Goal: Information Seeking & Learning: Learn about a topic

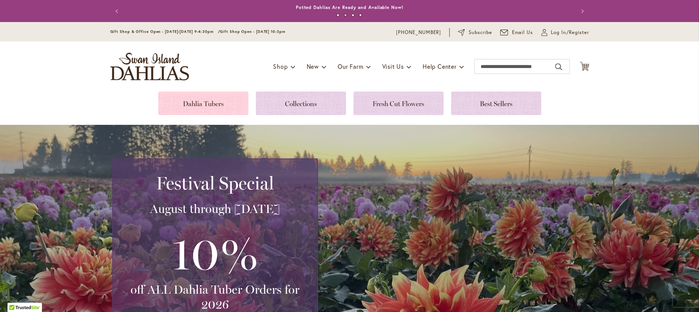
click at [223, 98] on link at bounding box center [203, 104] width 90 height 24
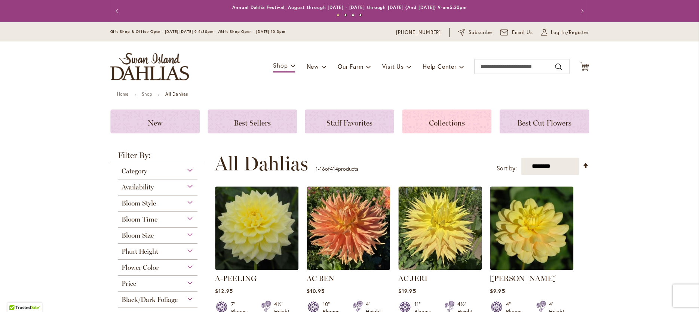
click at [435, 115] on div "Collections" at bounding box center [446, 122] width 89 height 24
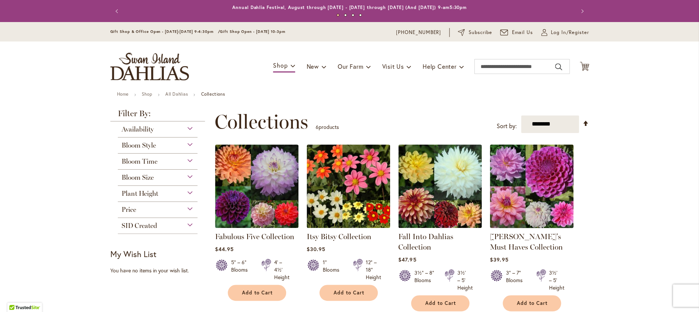
click at [524, 215] on img at bounding box center [532, 187] width 88 height 88
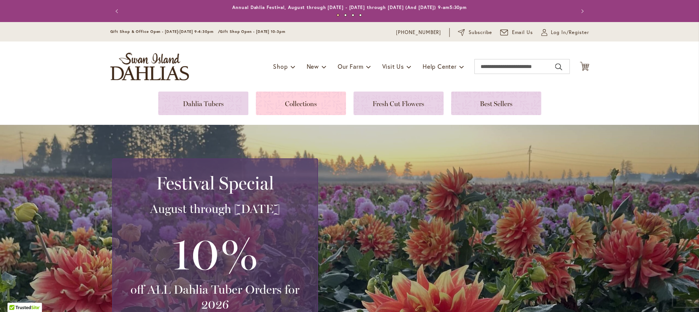
click at [304, 105] on link at bounding box center [301, 104] width 90 height 24
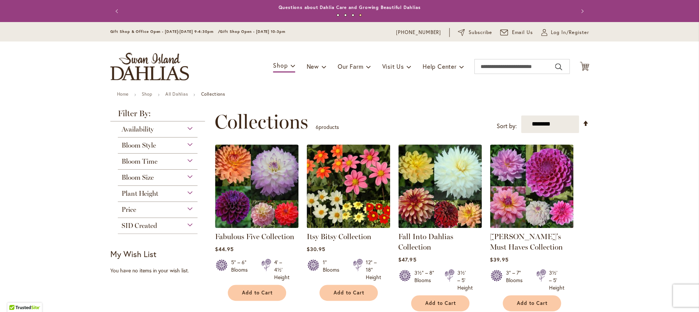
click at [190, 143] on div "Bloom Style" at bounding box center [158, 144] width 80 height 12
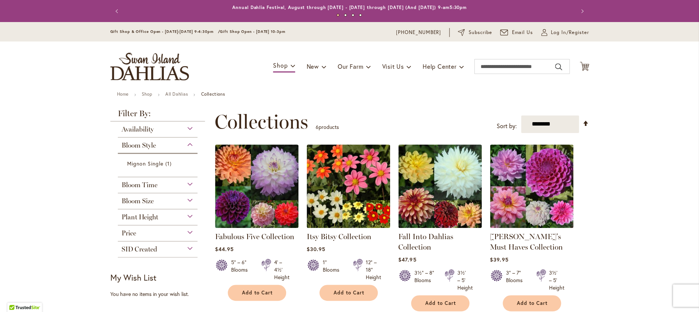
click at [194, 159] on form "Mignon Single 1 item Varies 5 items" at bounding box center [158, 164] width 80 height 12
click at [190, 144] on div "Bloom Style" at bounding box center [158, 144] width 80 height 12
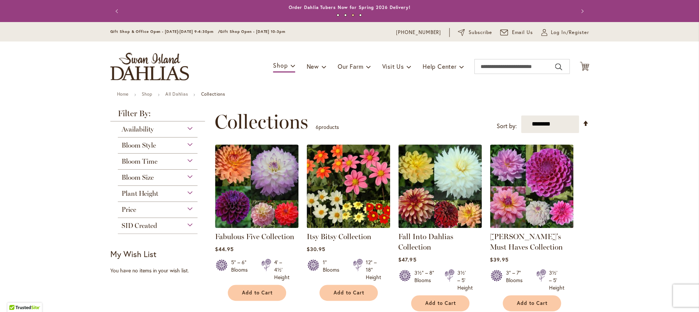
click at [190, 142] on div "Bloom Style" at bounding box center [158, 144] width 80 height 12
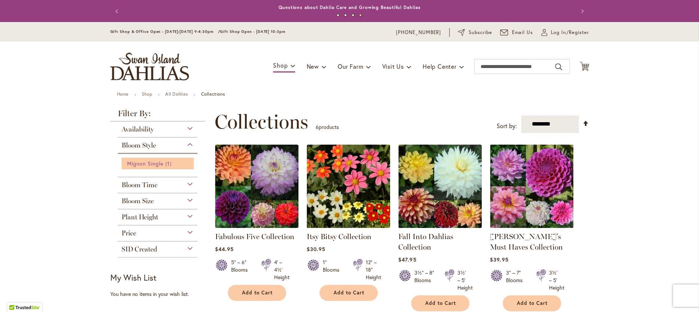
click at [167, 165] on span "1 item" at bounding box center [169, 164] width 8 height 8
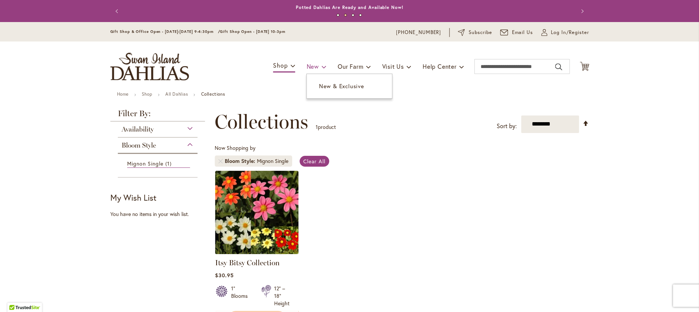
click at [315, 66] on span "New" at bounding box center [313, 66] width 12 height 8
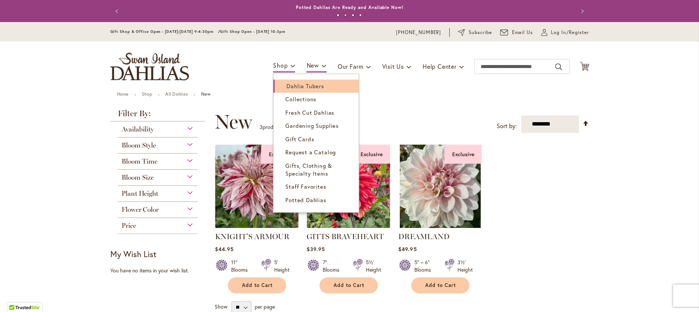
click at [294, 85] on span "Dahlia Tubers" at bounding box center [305, 85] width 37 height 7
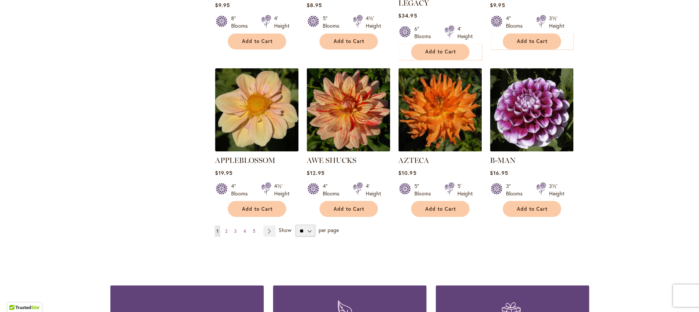
scroll to position [602, 0]
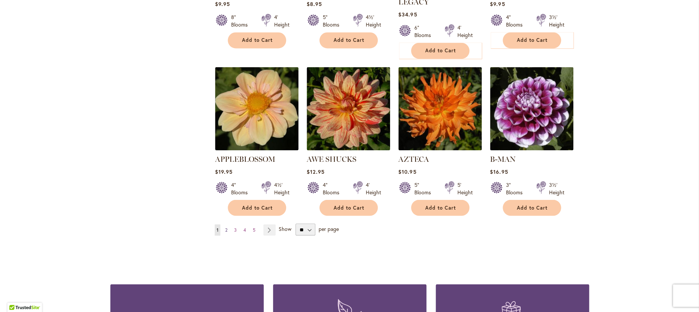
click at [226, 227] on span "2" at bounding box center [226, 230] width 2 height 6
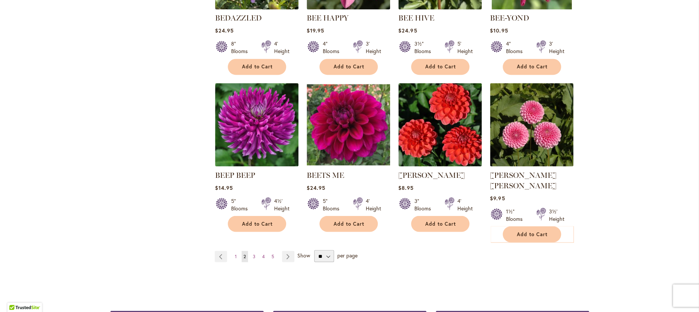
scroll to position [576, 0]
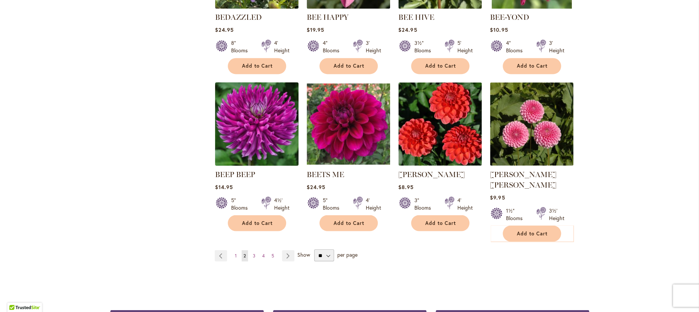
click at [268, 149] on img at bounding box center [257, 124] width 88 height 88
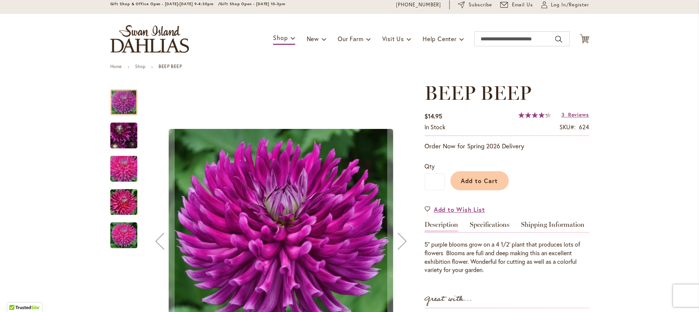
scroll to position [12, 0]
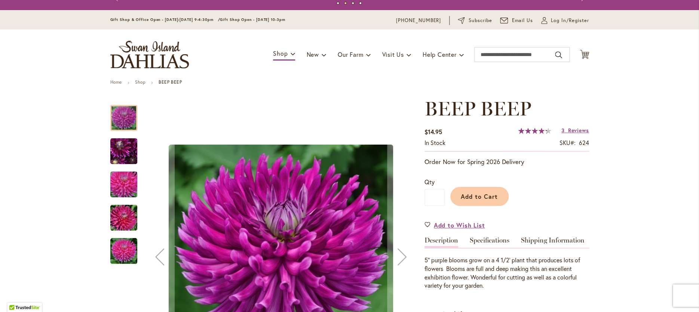
click at [128, 220] on img "BEEP BEEP" at bounding box center [124, 218] width 54 height 36
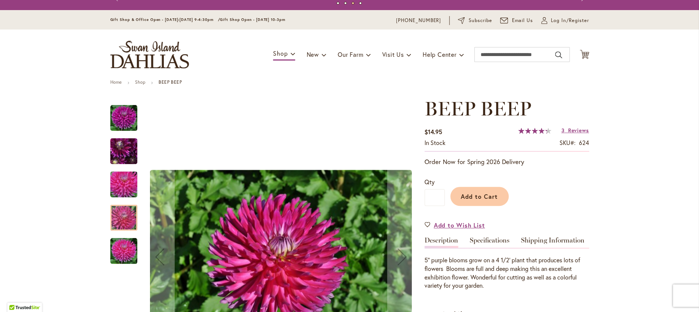
click at [127, 249] on img "BEEP BEEP" at bounding box center [123, 251] width 27 height 27
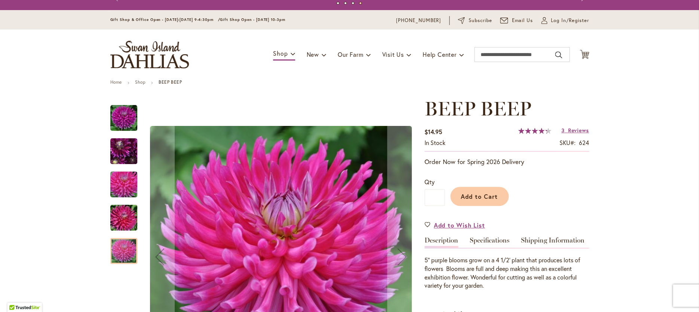
click at [129, 155] on img "BEEP BEEP" at bounding box center [124, 151] width 54 height 40
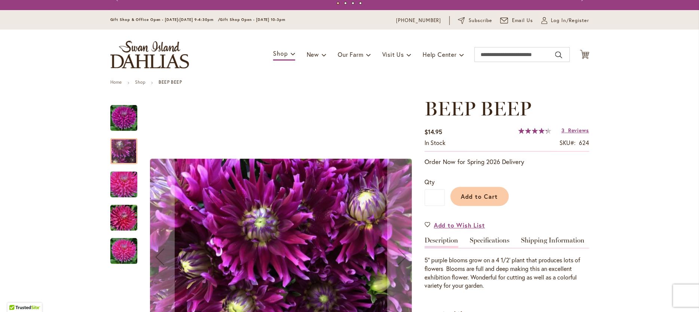
click at [128, 118] on img "BEEP BEEP" at bounding box center [123, 118] width 27 height 27
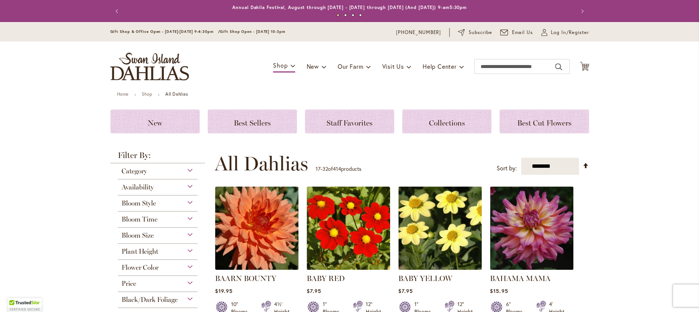
scroll to position [576, 0]
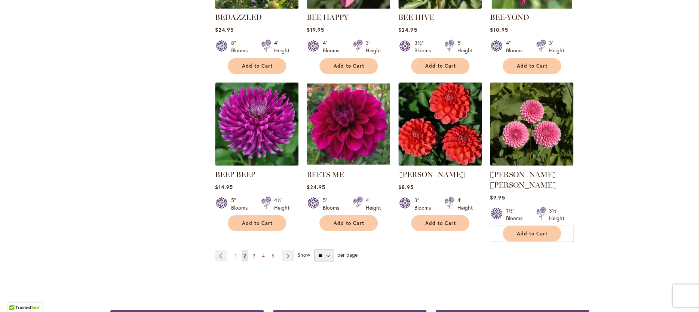
click at [255, 253] on span "3" at bounding box center [254, 256] width 3 height 6
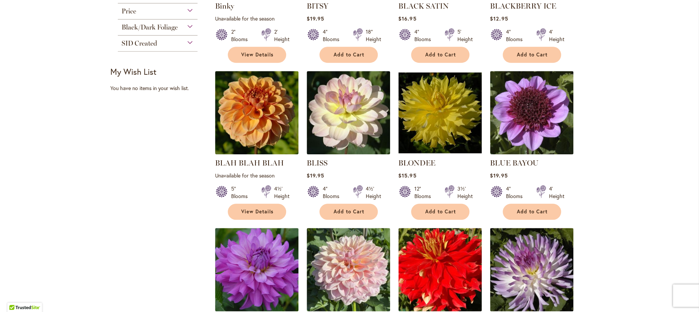
scroll to position [275, 0]
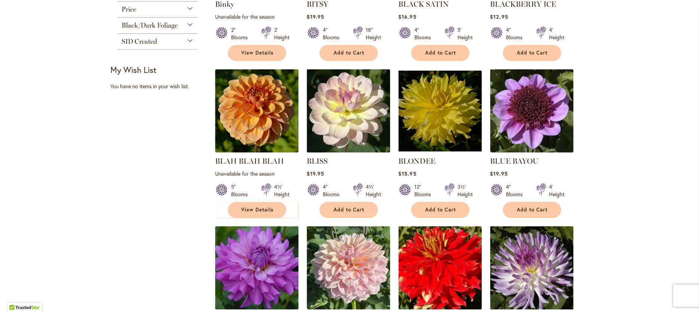
click at [359, 155] on div "BLISS Rating: 73% 1 Review $19.95 4" Blooms 4½' Height" at bounding box center [348, 141] width 83 height 145
click at [336, 134] on img at bounding box center [349, 111] width 88 height 88
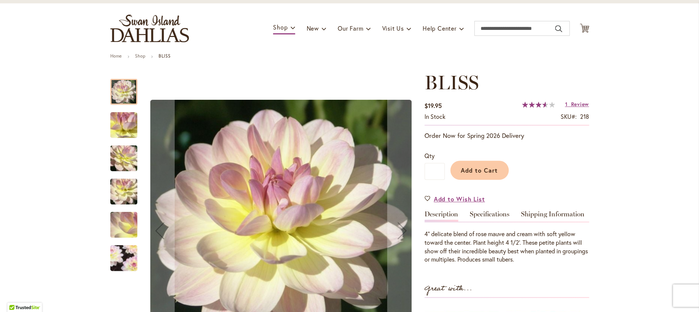
scroll to position [40, 0]
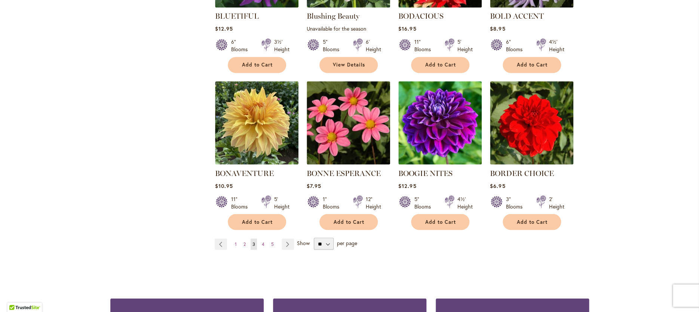
scroll to position [581, 0]
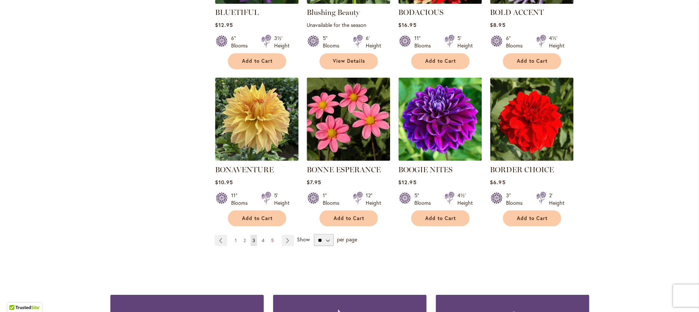
click at [264, 238] on span "4" at bounding box center [263, 241] width 3 height 6
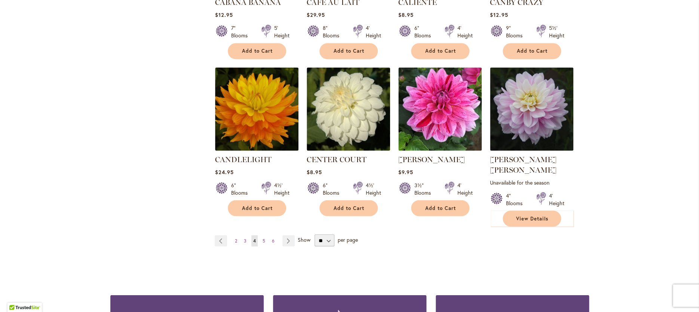
scroll to position [603, 0]
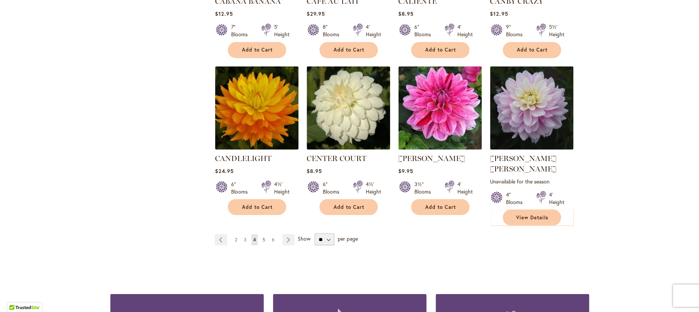
click at [263, 237] on span "5" at bounding box center [264, 240] width 3 height 6
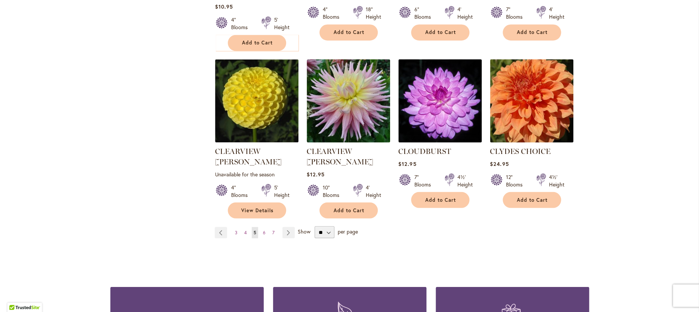
scroll to position [621, 0]
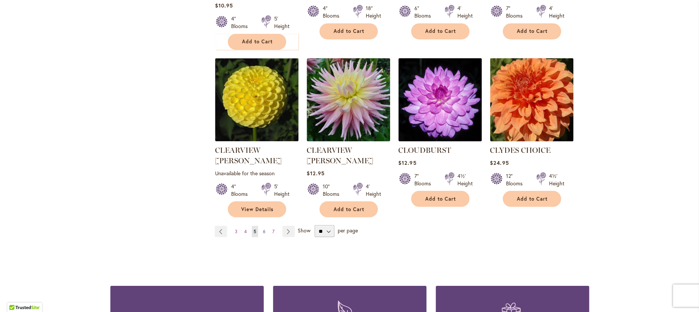
click at [265, 229] on span "6" at bounding box center [264, 232] width 3 height 6
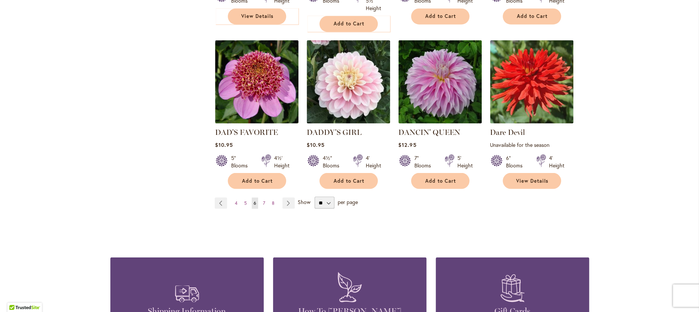
scroll to position [637, 0]
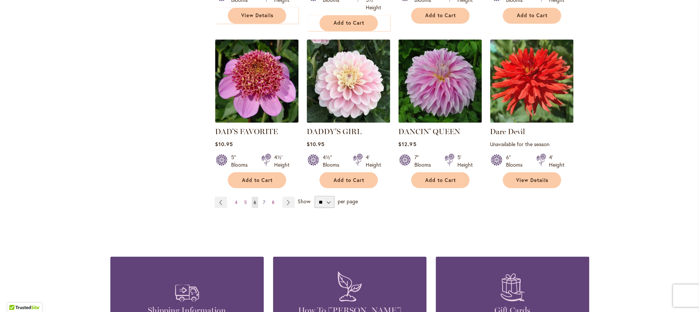
click at [265, 199] on link "Page 7" at bounding box center [264, 202] width 6 height 11
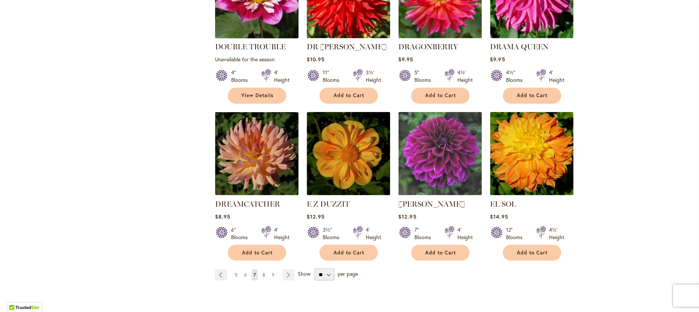
scroll to position [570, 0]
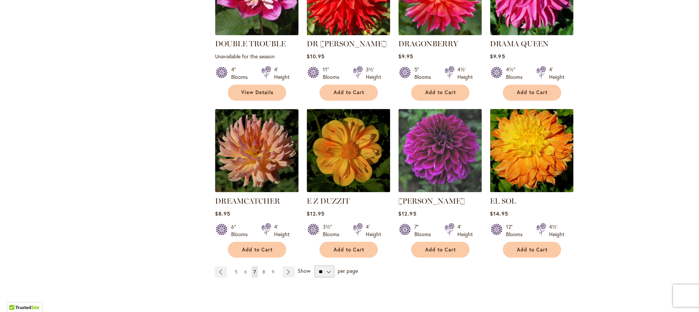
click at [264, 269] on span "8" at bounding box center [264, 272] width 3 height 6
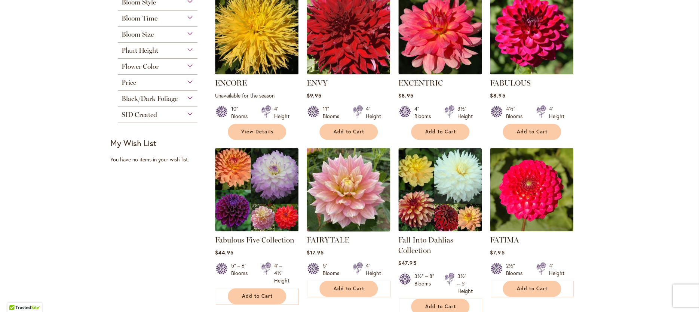
scroll to position [354, 0]
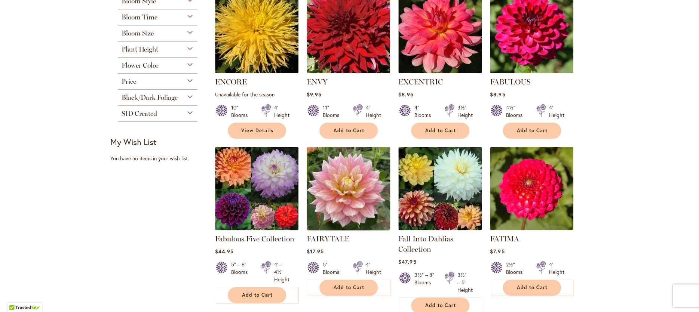
click at [368, 199] on img at bounding box center [349, 189] width 88 height 88
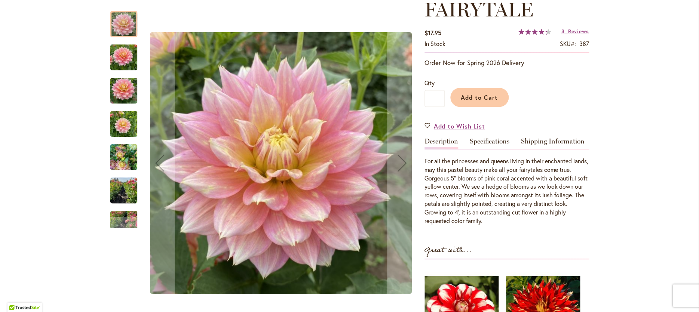
scroll to position [109, 0]
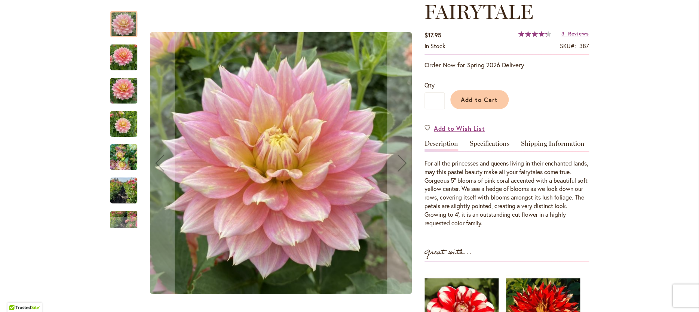
click at [132, 192] on img "Fairytale" at bounding box center [123, 191] width 27 height 36
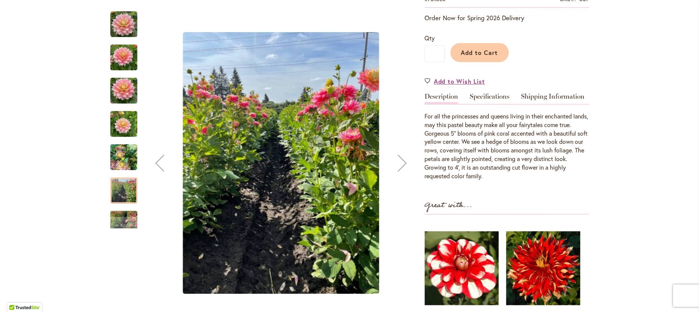
scroll to position [157, 0]
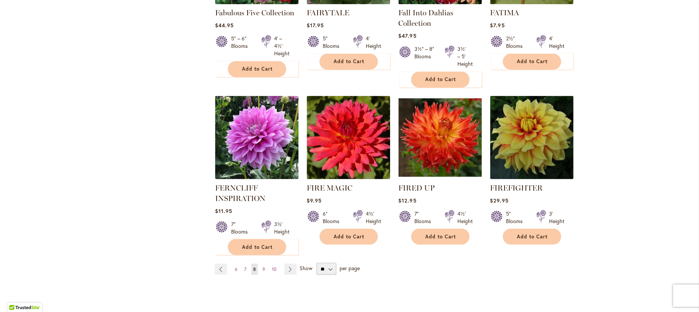
scroll to position [583, 0]
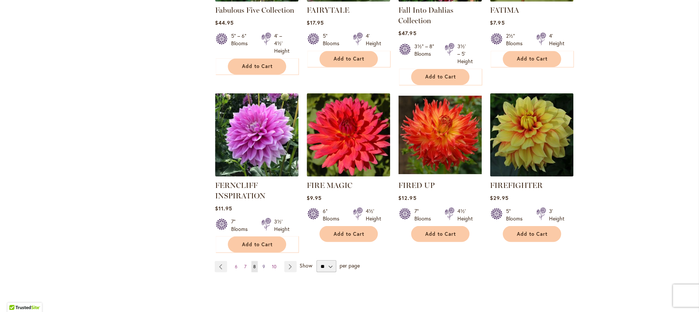
click at [266, 265] on link "Page 9" at bounding box center [264, 266] width 6 height 11
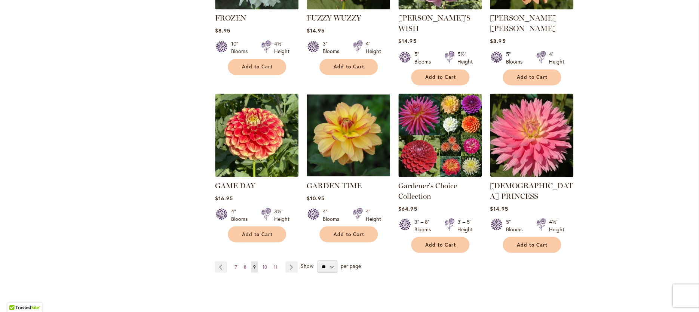
scroll to position [597, 0]
click at [265, 264] on span "10" at bounding box center [265, 267] width 4 height 6
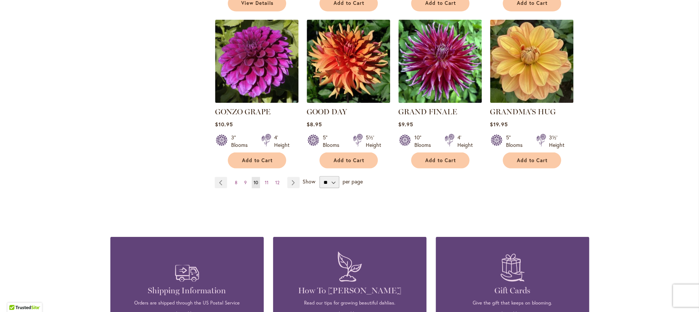
scroll to position [657, 0]
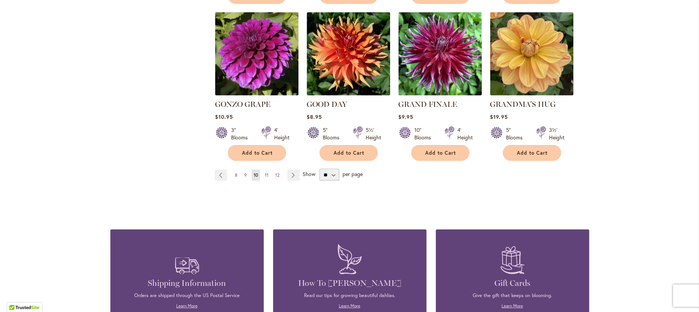
click at [266, 170] on link "Page 11" at bounding box center [266, 175] width 7 height 11
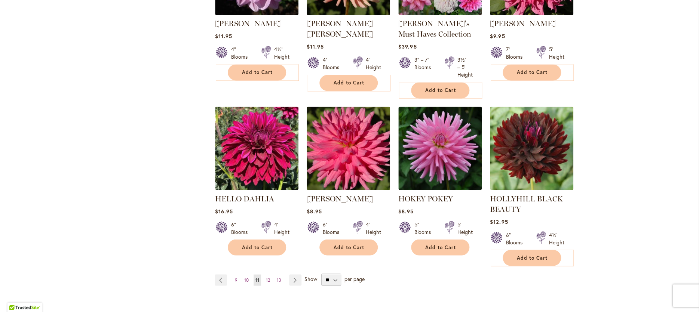
scroll to position [581, 0]
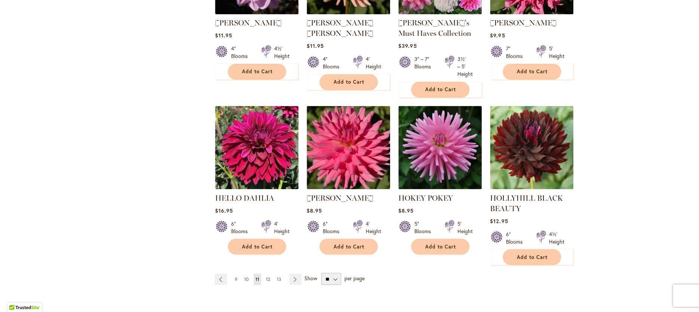
click at [266, 277] on link "Page 12" at bounding box center [268, 279] width 8 height 11
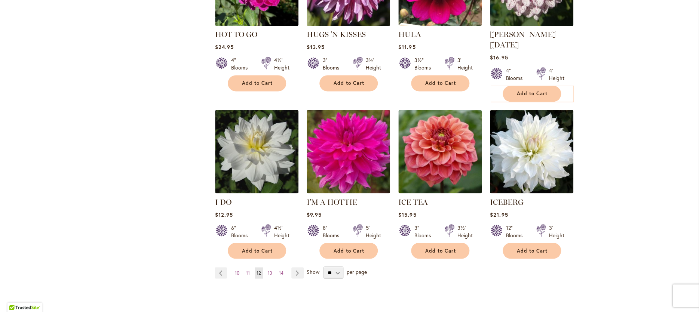
scroll to position [560, 0]
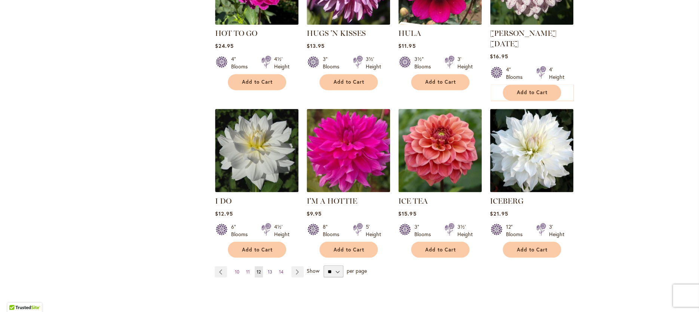
click at [270, 269] on span "13" at bounding box center [270, 272] width 4 height 6
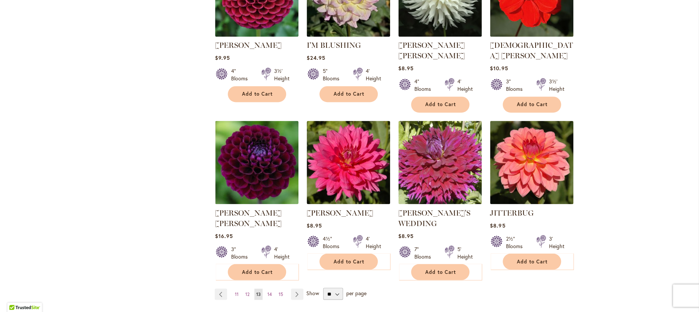
scroll to position [559, 0]
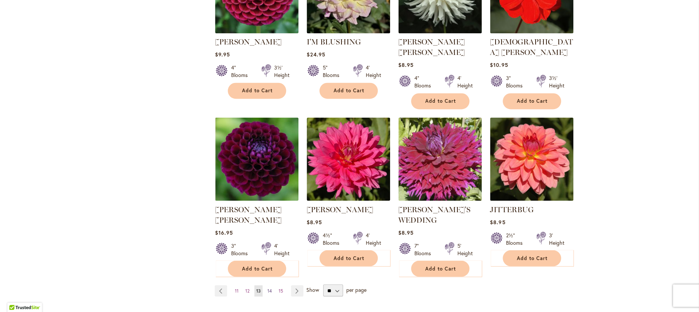
click at [267, 286] on link "Page 14" at bounding box center [270, 291] width 8 height 11
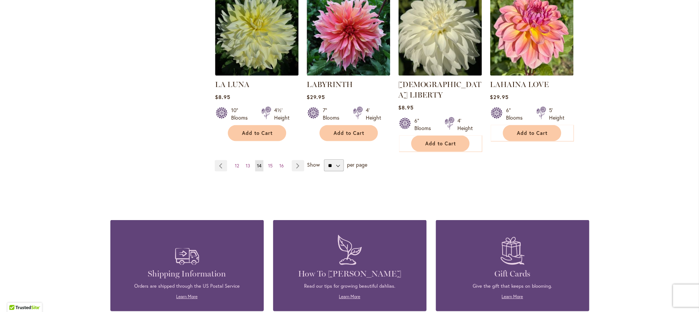
scroll to position [670, 0]
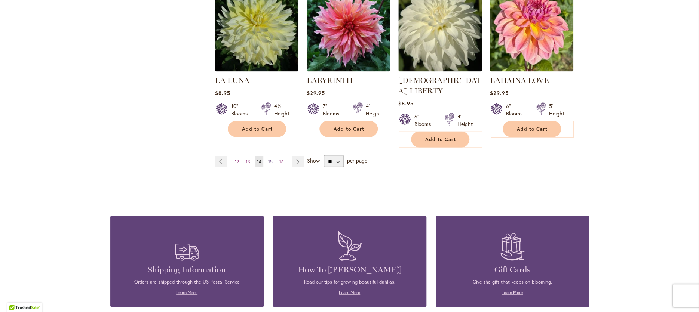
click at [269, 159] on span "15" at bounding box center [270, 162] width 4 height 6
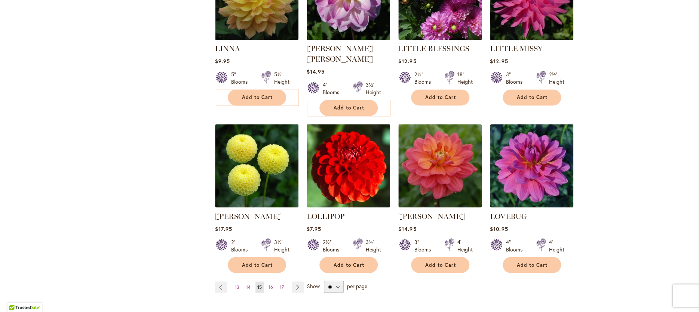
scroll to position [551, 0]
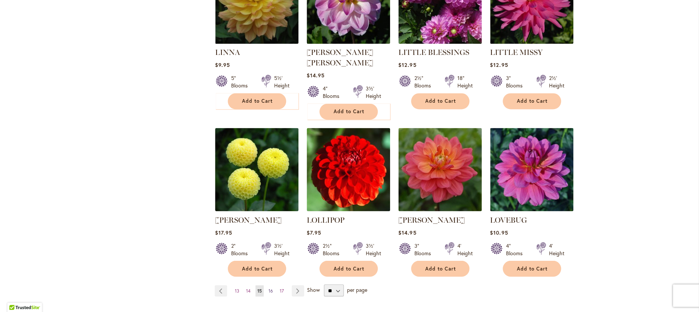
click at [269, 288] on span "16" at bounding box center [271, 291] width 4 height 6
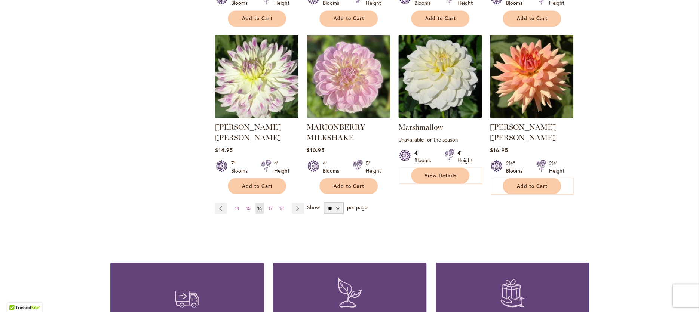
scroll to position [635, 0]
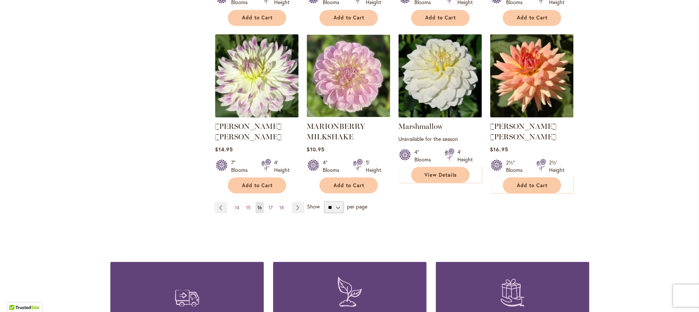
click at [271, 205] on span "17" at bounding box center [271, 208] width 4 height 6
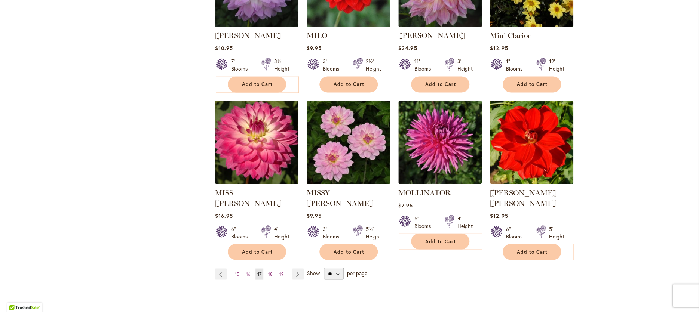
scroll to position [560, 0]
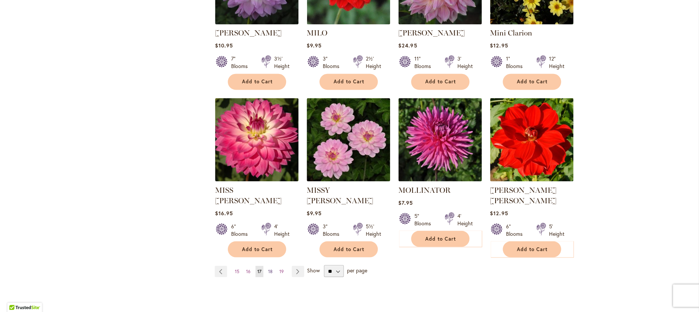
click at [271, 266] on link "Page 18" at bounding box center [270, 271] width 8 height 11
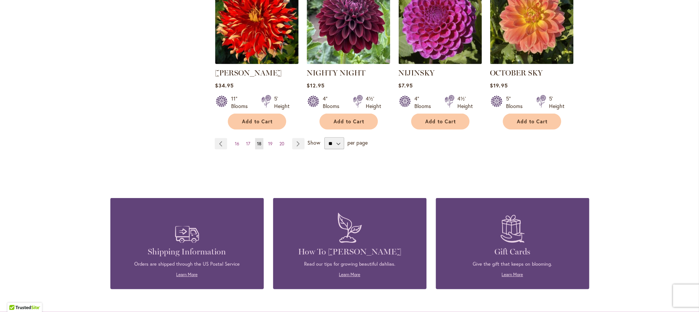
scroll to position [689, 0]
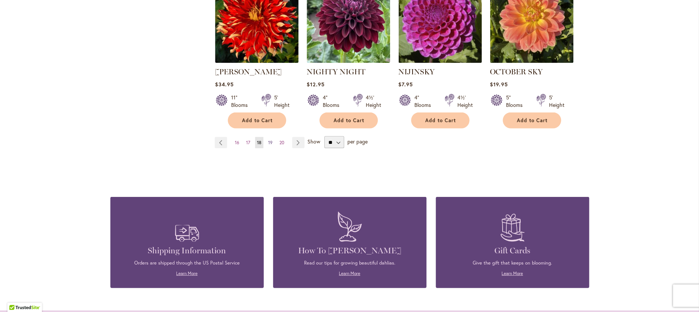
click at [270, 140] on span "19" at bounding box center [270, 143] width 4 height 6
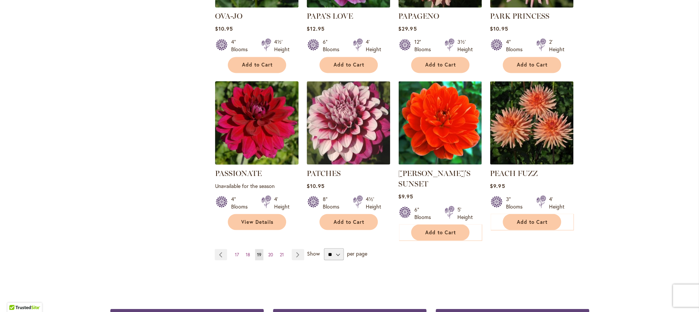
scroll to position [598, 0]
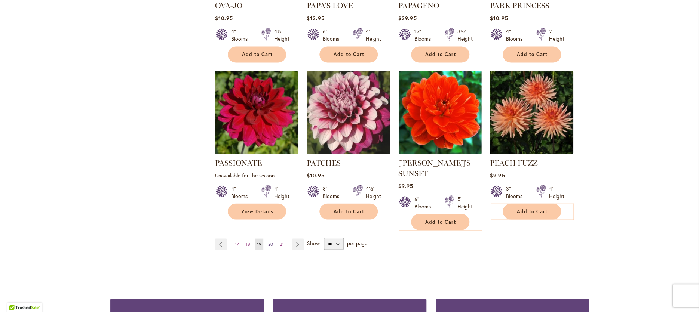
click at [271, 241] on span "20" at bounding box center [270, 244] width 5 height 6
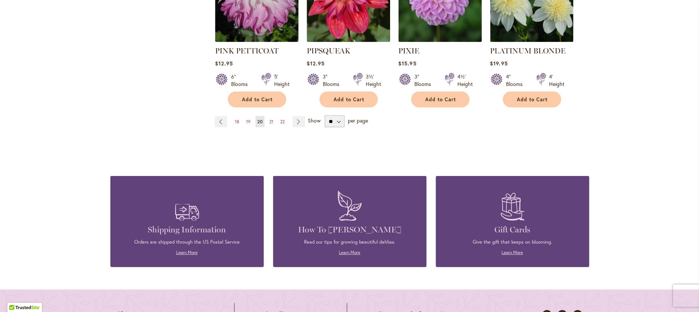
scroll to position [734, 0]
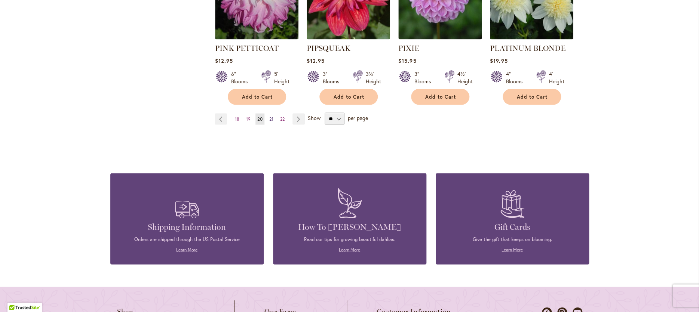
click at [271, 116] on span "21" at bounding box center [271, 119] width 4 height 6
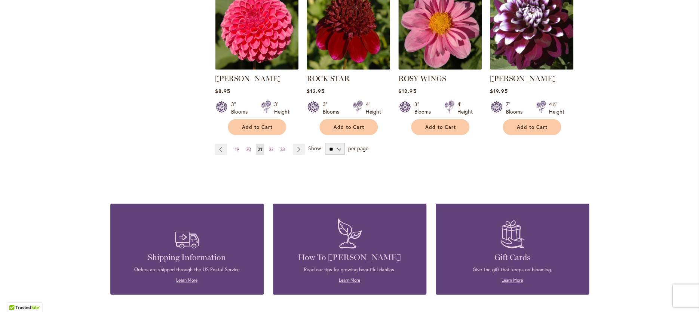
scroll to position [683, 0]
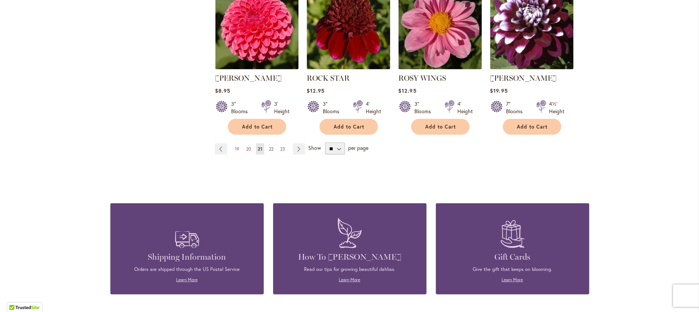
click at [271, 149] on span "22" at bounding box center [271, 149] width 4 height 6
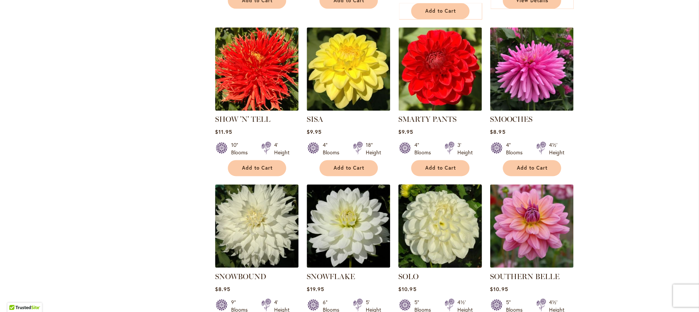
scroll to position [538, 0]
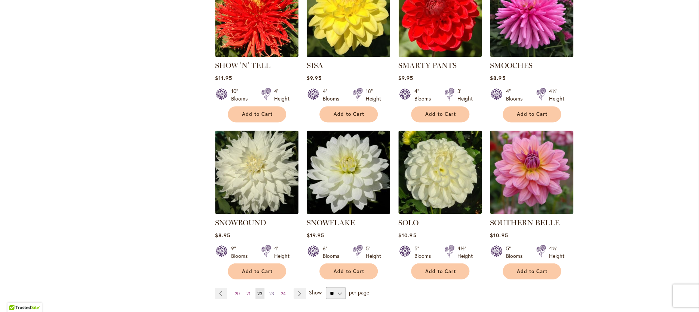
click at [270, 291] on span "23" at bounding box center [271, 294] width 5 height 6
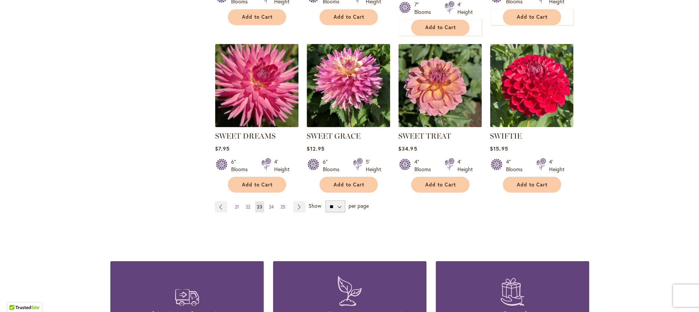
scroll to position [626, 0]
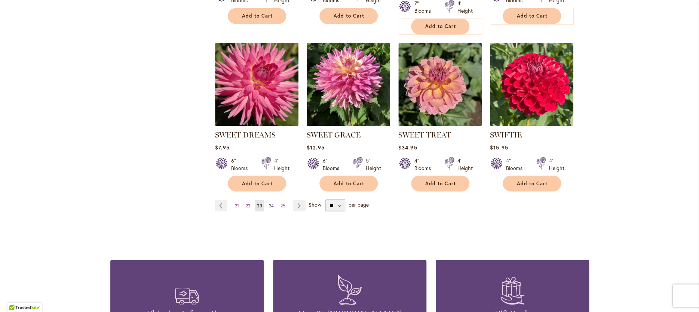
click at [271, 204] on span "24" at bounding box center [271, 206] width 5 height 6
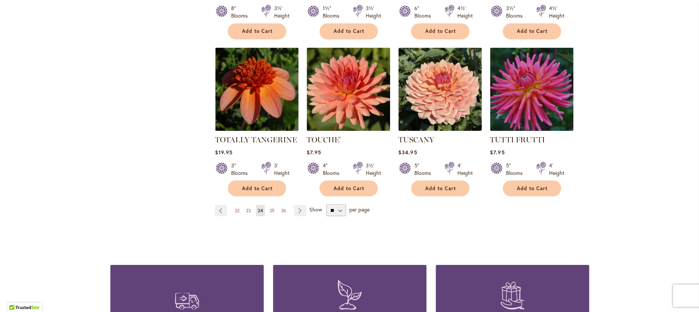
scroll to position [625, 0]
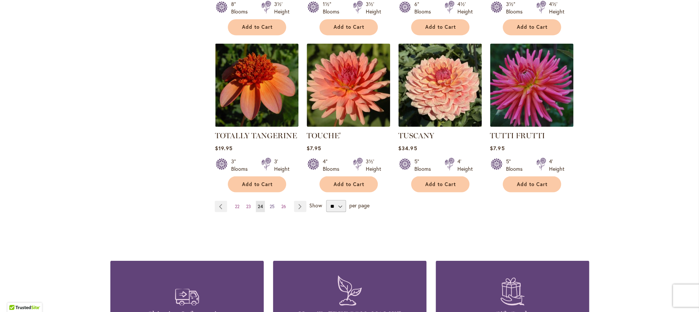
click at [272, 201] on link "Page 25" at bounding box center [272, 206] width 9 height 11
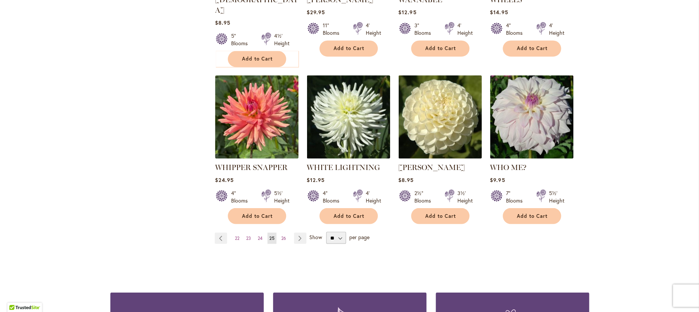
scroll to position [600, 0]
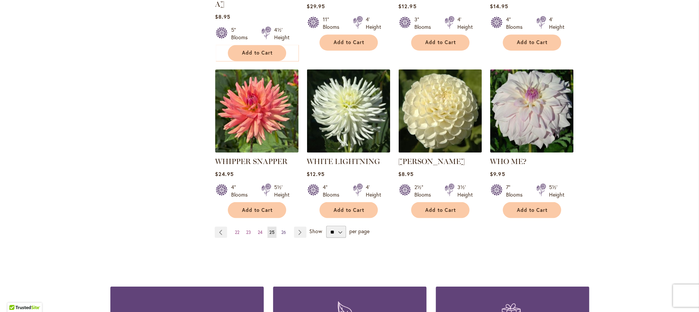
click at [287, 227] on link "Page 26" at bounding box center [284, 232] width 9 height 11
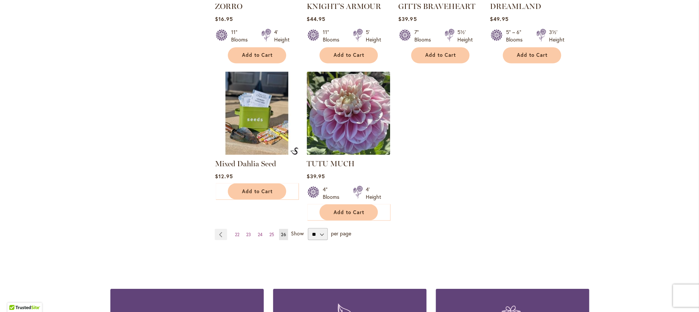
scroll to position [592, 0]
